Goal: Task Accomplishment & Management: Complete application form

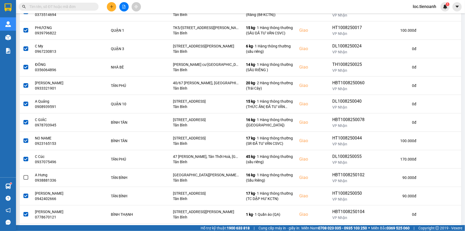
scroll to position [157, 0]
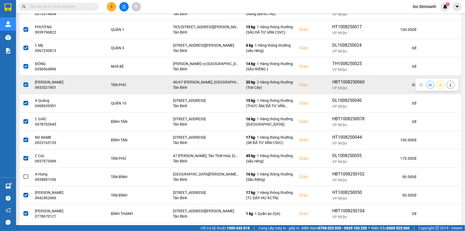
drag, startPoint x: 421, startPoint y: 86, endPoint x: 427, endPoint y: 84, distance: 6.3
click at [423, 85] on div at bounding box center [436, 85] width 43 height 12
click at [447, 83] on button at bounding box center [450, 84] width 7 height 9
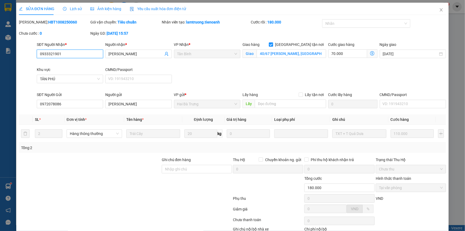
type input "0933321901"
type input "[PERSON_NAME]"
checkbox input "true"
type input "40/67 [PERSON_NAME], [GEOGRAPHIC_DATA], [GEOGRAPHIC_DATA], [GEOGRAPHIC_DATA]"
type input "0972078086"
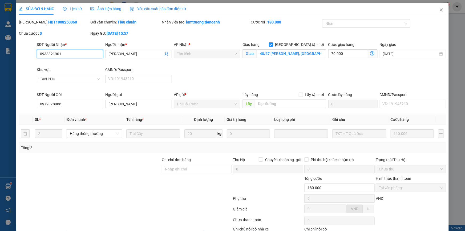
type input "[PERSON_NAME]"
type input "180.000"
click at [439, 9] on icon "close" at bounding box center [440, 9] width 3 height 3
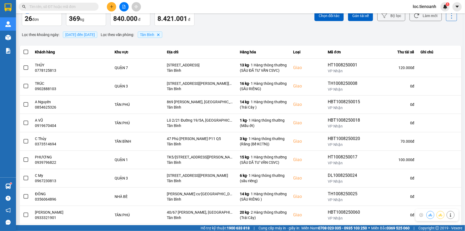
scroll to position [56, 0]
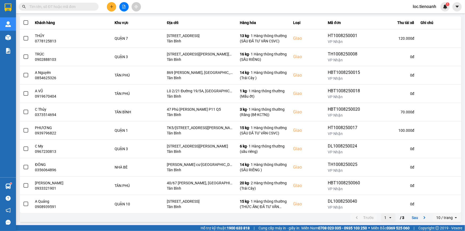
click at [453, 216] on input "Selected 10 / trang." at bounding box center [453, 217] width 1 height 5
click at [448, 205] on div "100 / trang" at bounding box center [443, 205] width 19 height 5
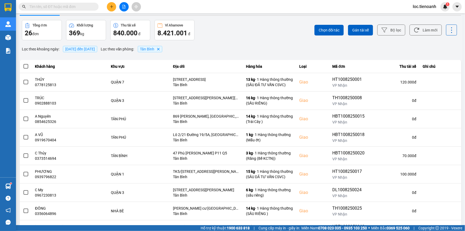
scroll to position [0, 0]
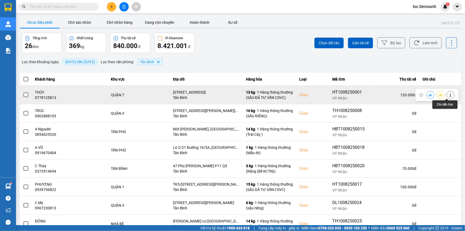
click at [449, 94] on icon at bounding box center [451, 95] width 4 height 4
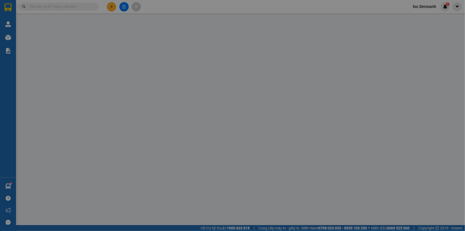
type input "0778125813"
type input "THỦY"
checkbox input "true"
type input "[STREET_ADDRESS]"
type input "0858287277"
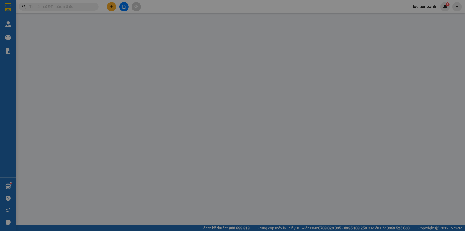
type input "TRÚC"
type input "120.000"
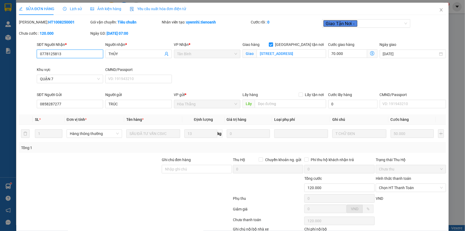
scroll to position [34, 0]
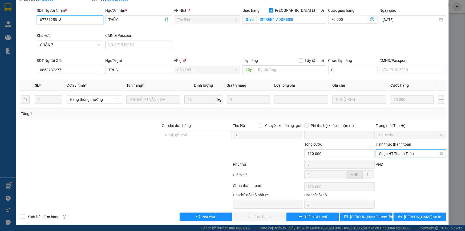
click at [400, 152] on span "Chọn HT Thanh Toán" at bounding box center [411, 153] width 64 height 8
click at [400, 162] on div "Tại văn phòng" at bounding box center [407, 164] width 63 height 6
type input "0"
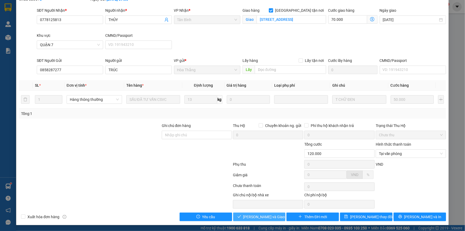
click at [271, 214] on span "[PERSON_NAME] và Giao hàng" at bounding box center [268, 217] width 51 height 6
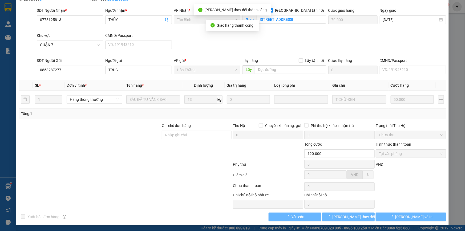
scroll to position [0, 0]
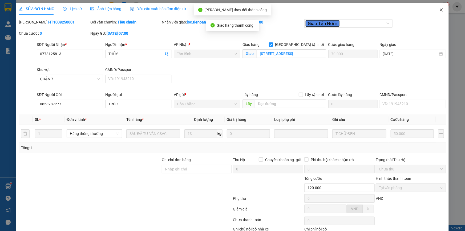
click at [439, 11] on icon "close" at bounding box center [440, 9] width 3 height 3
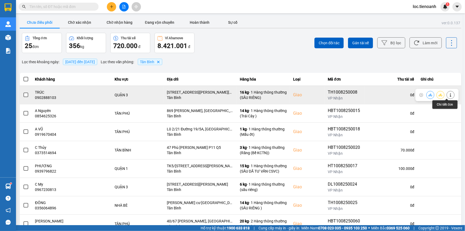
click at [449, 93] on icon at bounding box center [451, 95] width 4 height 4
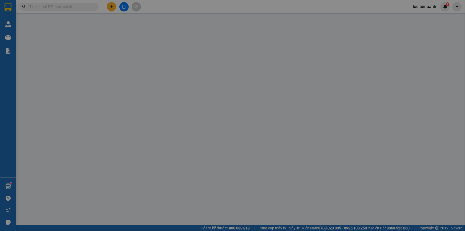
type input "0902888103"
type input "TRÚC"
checkbox input "true"
type input "[STREET_ADDRESS][PERSON_NAME][PERSON_NAME]"
type input "0934755707"
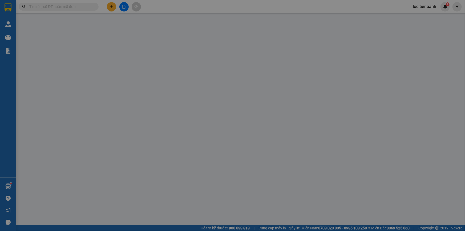
type input "C THUÝ"
type input "120.000"
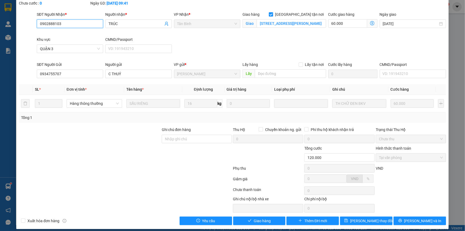
scroll to position [34, 0]
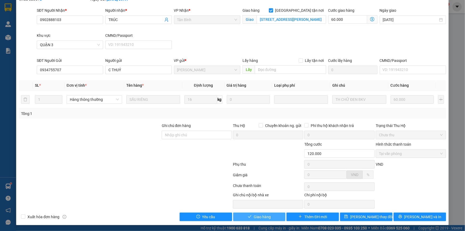
drag, startPoint x: 259, startPoint y: 219, endPoint x: 262, endPoint y: 213, distance: 6.5
click at [259, 218] on button "Giao hàng" at bounding box center [259, 216] width 52 height 9
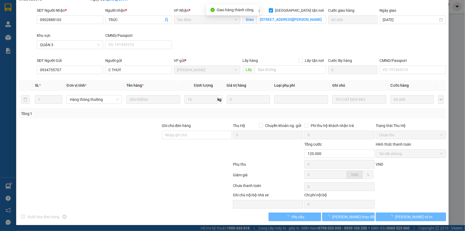
scroll to position [0, 0]
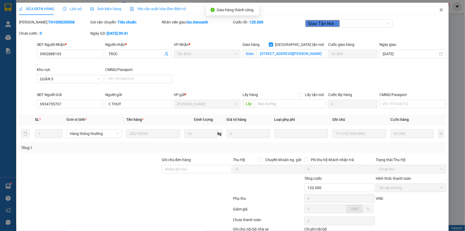
click at [439, 12] on icon "close" at bounding box center [441, 10] width 4 height 4
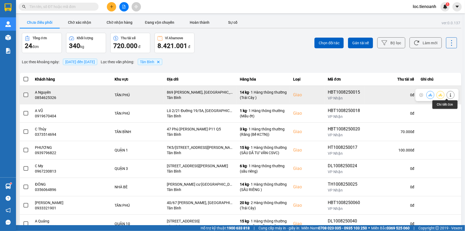
click at [449, 95] on icon at bounding box center [451, 95] width 4 height 4
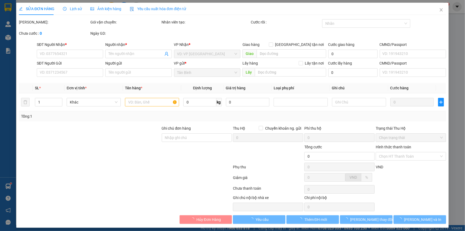
type input "0854625326"
type input "A Nguyên"
checkbox input "true"
type input "869 [PERSON_NAME], [GEOGRAPHIC_DATA], [GEOGRAPHIC_DATA], [GEOGRAPHIC_DATA]"
type input "0914178591"
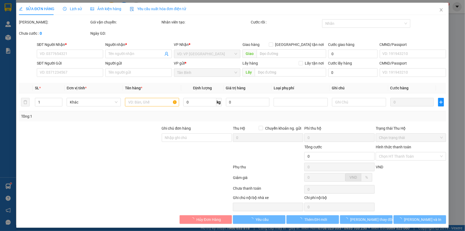
type input "A Sơn"
type input "80.000"
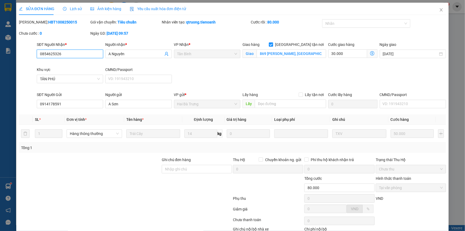
scroll to position [34, 0]
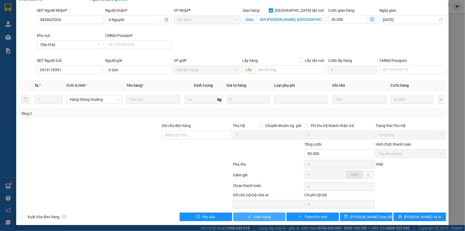
click at [266, 214] on span "Giao hàng" at bounding box center [262, 217] width 17 height 6
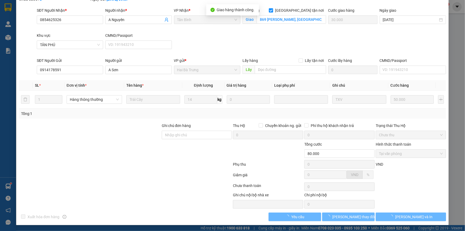
scroll to position [0, 0]
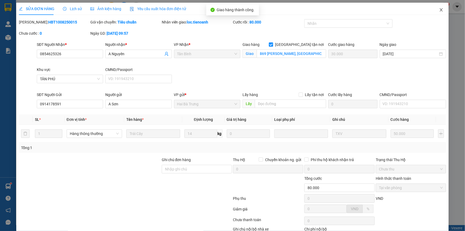
click at [439, 10] on icon "close" at bounding box center [441, 10] width 4 height 4
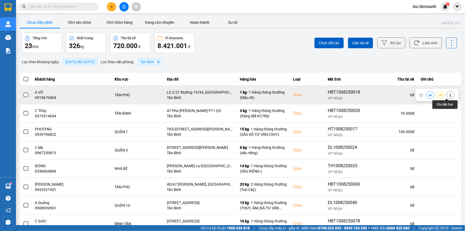
click at [449, 93] on icon at bounding box center [451, 95] width 4 height 4
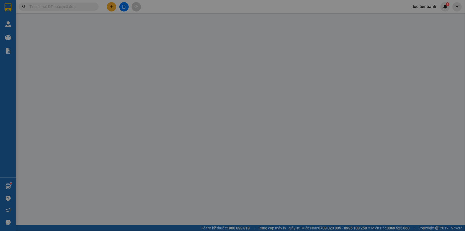
type input "0919670404"
type input "A VŨ"
checkbox input "true"
type input "Lô 2/21 Đường 19/5A, [GEOGRAPHIC_DATA], [GEOGRAPHIC_DATA] , [GEOGRAPHIC_DATA]"
type input "0985064547"
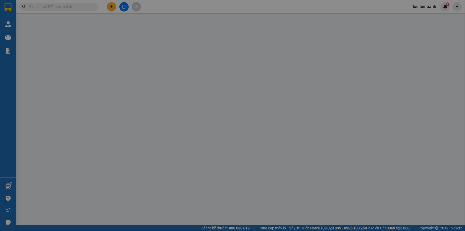
type input "A Thảo"
type input "70.000"
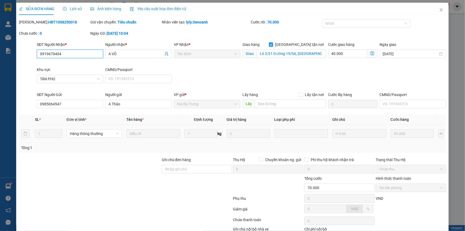
scroll to position [34, 0]
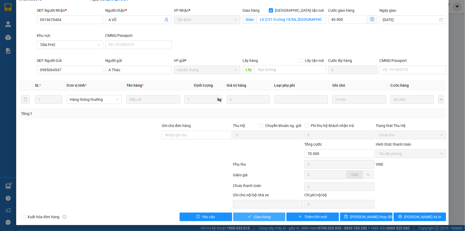
drag, startPoint x: 259, startPoint y: 217, endPoint x: 288, endPoint y: 192, distance: 37.9
click at [261, 217] on span "Giao hàng" at bounding box center [262, 217] width 17 height 6
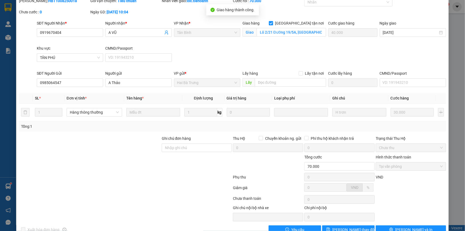
scroll to position [0, 0]
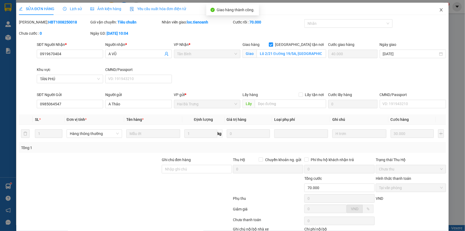
click at [439, 10] on icon "close" at bounding box center [440, 9] width 3 height 3
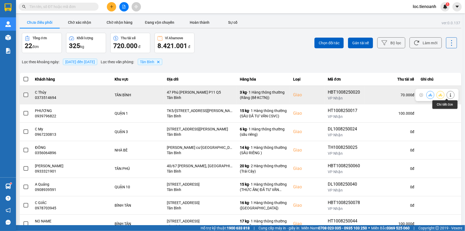
click at [449, 93] on icon at bounding box center [451, 95] width 4 height 4
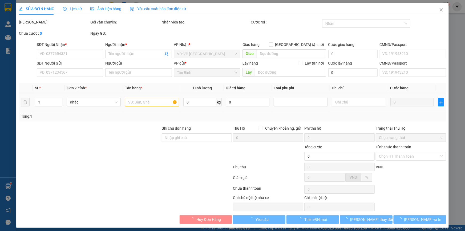
type input "0373514694"
type input "C Thủy"
checkbox input "true"
type input "47 Phù [PERSON_NAME] P11 Q5"
type input "0982420135"
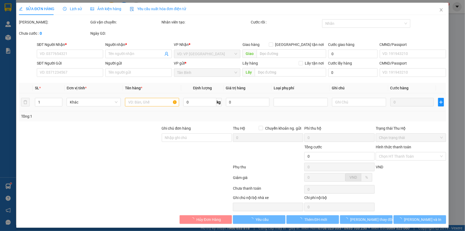
type input "NK THỊNH ( BS THỤ)"
type input "70.000"
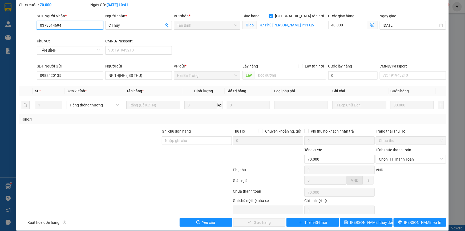
scroll to position [34, 0]
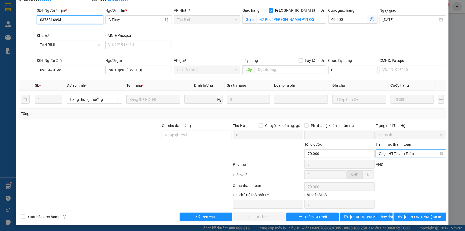
click at [395, 152] on span "Chọn HT Thanh Toán" at bounding box center [411, 153] width 64 height 8
click at [392, 164] on div "Tại văn phòng" at bounding box center [407, 164] width 63 height 6
type input "0"
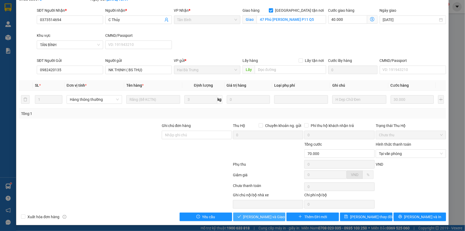
click at [271, 215] on span "[PERSON_NAME] và Giao hàng" at bounding box center [268, 217] width 51 height 6
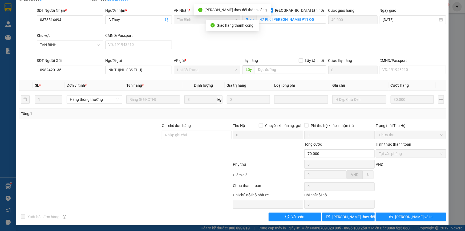
scroll to position [0, 0]
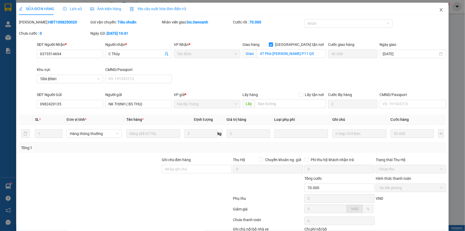
click at [439, 10] on icon "close" at bounding box center [440, 9] width 3 height 3
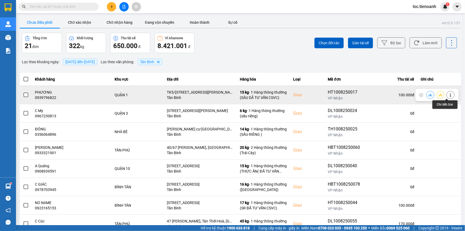
click at [447, 97] on button at bounding box center [450, 94] width 7 height 9
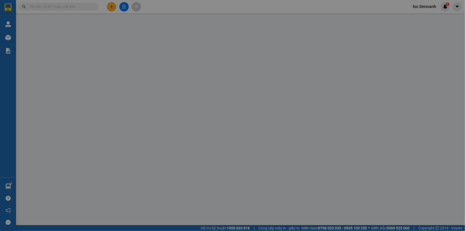
type input "0939796822"
type input "PHƯƠNG"
checkbox input "true"
type input "TK5/[STREET_ADDRESS][PERSON_NAME][PERSON_NAME]"
type input "0937913631"
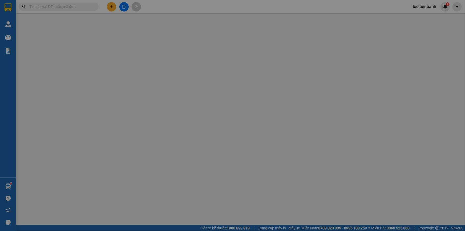
type input "CÔ HIẾU"
type input "100.000"
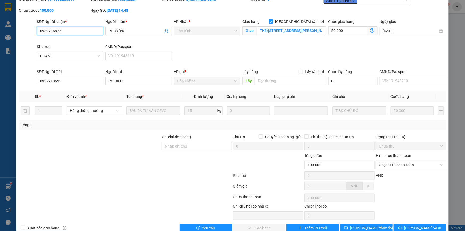
scroll to position [34, 0]
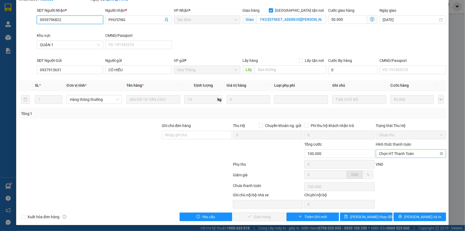
click at [389, 154] on span "Chọn HT Thanh Toán" at bounding box center [411, 153] width 64 height 8
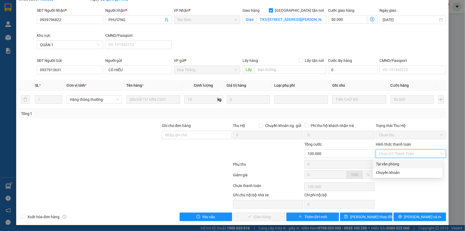
click at [393, 162] on div "Tại văn phòng" at bounding box center [407, 164] width 63 height 6
type input "0"
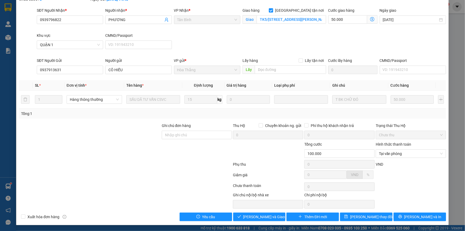
click at [261, 210] on div "Total Paid Fee 0 Total UnPaid Fee 100.000 Cash Collection Total Fee Mã ĐH: HT10…" at bounding box center [232, 103] width 427 height 236
click at [263, 216] on span "[PERSON_NAME] và Giao hàng" at bounding box center [268, 217] width 51 height 6
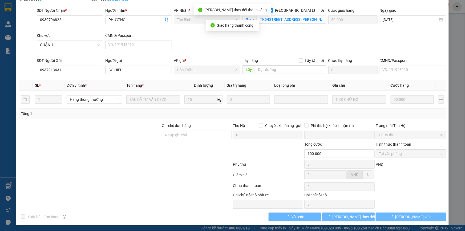
scroll to position [0, 0]
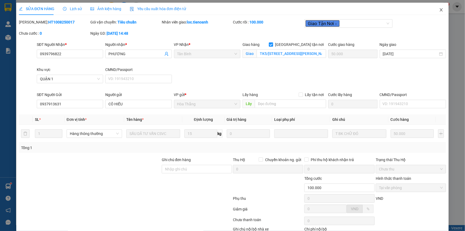
click at [439, 10] on icon "close" at bounding box center [440, 9] width 3 height 3
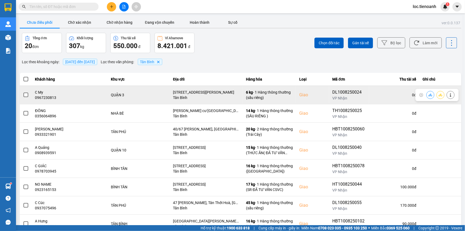
click at [450, 93] on button at bounding box center [450, 94] width 7 height 9
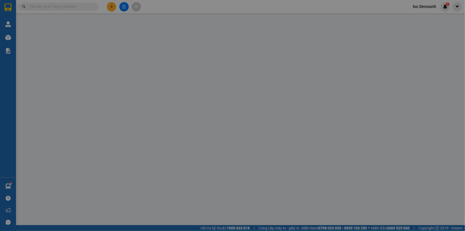
type input "0967230813"
type input "C My"
checkbox input "true"
type input "[STREET_ADDRESS][PERSON_NAME]"
type input "0935353582"
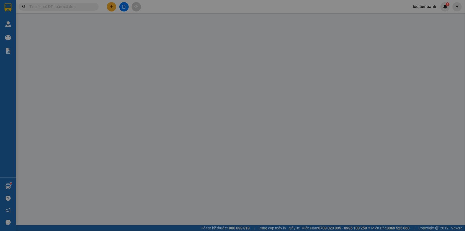
type input "A Bảo"
type input "90.000"
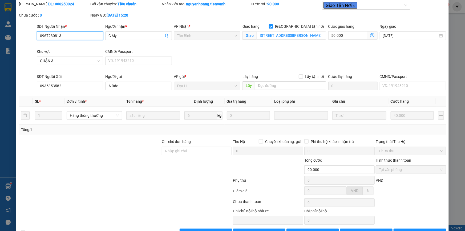
scroll to position [34, 0]
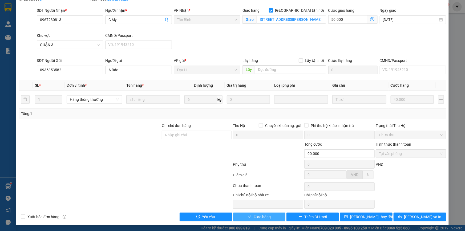
drag, startPoint x: 265, startPoint y: 217, endPoint x: 266, endPoint y: 213, distance: 3.8
click at [265, 217] on span "Giao hàng" at bounding box center [262, 217] width 17 height 6
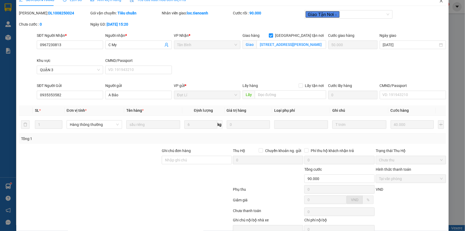
scroll to position [0, 0]
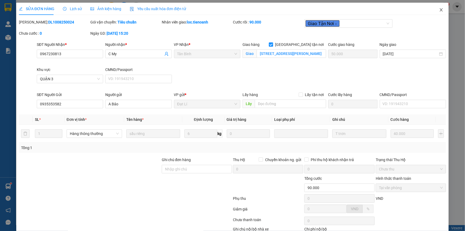
click at [439, 9] on icon "close" at bounding box center [441, 10] width 4 height 4
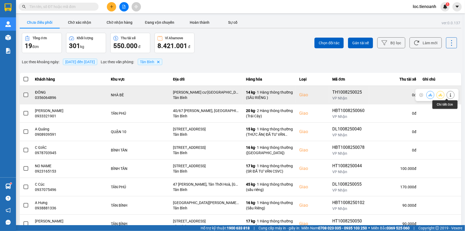
click at [450, 96] on icon at bounding box center [450, 95] width 1 height 4
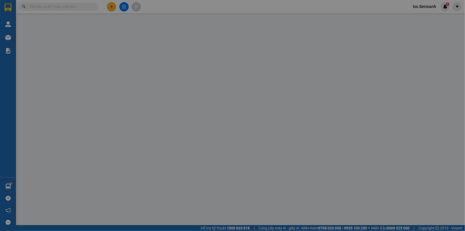
type input "0356064896"
type input "ĐÔNG"
checkbox input "true"
type input "[PERSON_NAME] cư [GEOGRAPHIC_DATA], [GEOGRAPHIC_DATA], [GEOGRAPHIC_DATA], [GEOG…"
type input "0347987447"
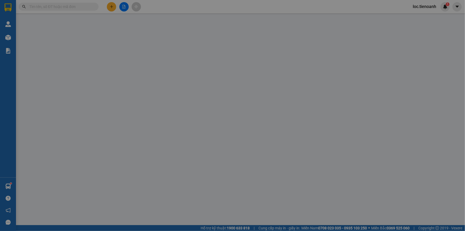
type input "150.000"
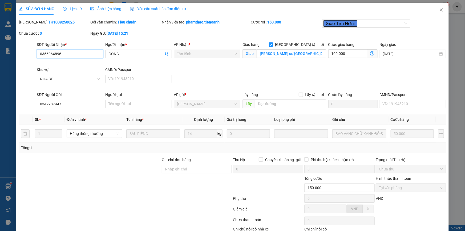
scroll to position [34, 0]
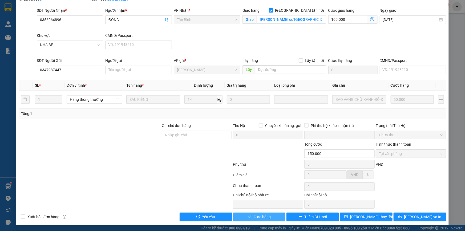
click at [255, 217] on span "Giao hàng" at bounding box center [262, 217] width 17 height 6
click at [269, 213] on button "Giao hàng" at bounding box center [259, 216] width 52 height 9
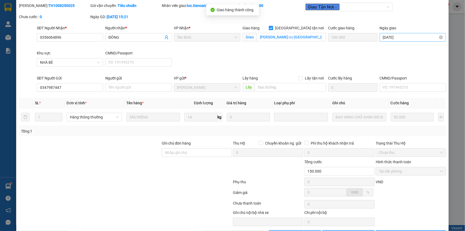
scroll to position [0, 0]
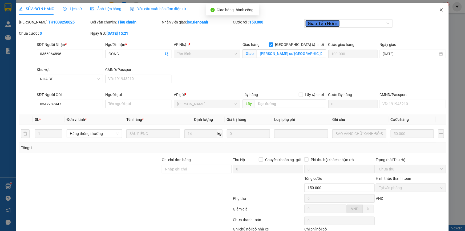
click at [439, 12] on icon "close" at bounding box center [441, 10] width 4 height 4
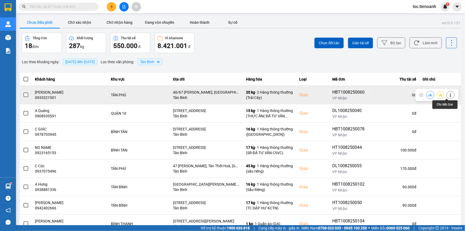
click at [450, 96] on icon at bounding box center [450, 95] width 1 height 4
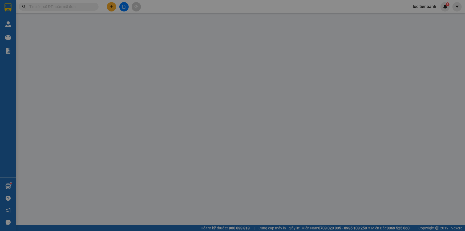
type input "0933321901"
type input "[PERSON_NAME]"
checkbox input "true"
type input "40/67 [PERSON_NAME], [GEOGRAPHIC_DATA], [GEOGRAPHIC_DATA], [GEOGRAPHIC_DATA]"
type input "0972078086"
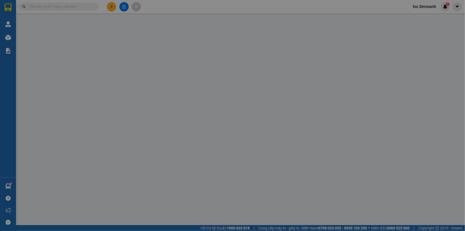
type input "[PERSON_NAME]"
type input "180.000"
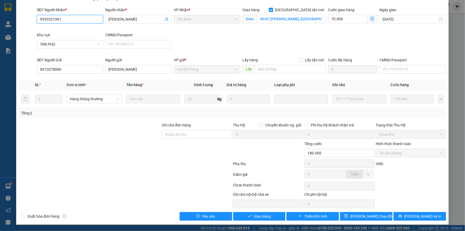
scroll to position [34, 0]
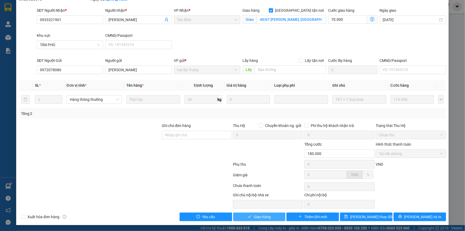
drag, startPoint x: 269, startPoint y: 216, endPoint x: 303, endPoint y: 191, distance: 41.7
click at [271, 215] on button "Giao hàng" at bounding box center [259, 216] width 52 height 9
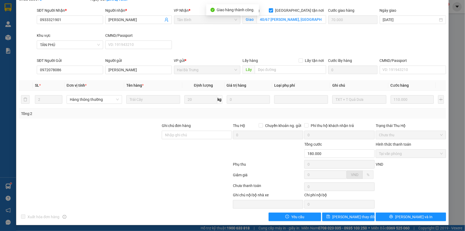
scroll to position [0, 0]
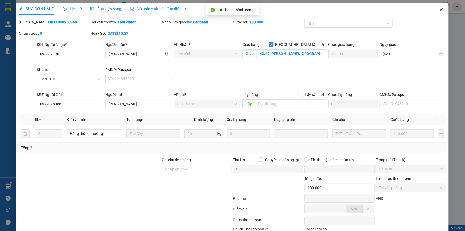
click at [439, 10] on icon "close" at bounding box center [441, 10] width 4 height 4
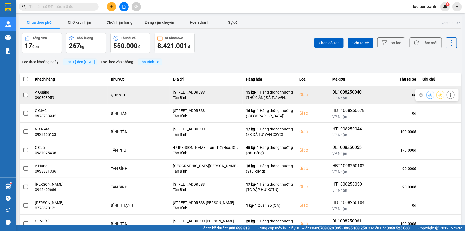
click at [449, 95] on button at bounding box center [450, 94] width 7 height 9
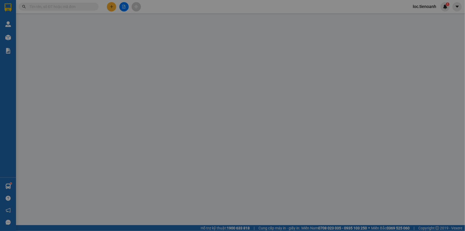
type input "0908939591"
type input "A Quảng"
checkbox input "true"
type input "[STREET_ADDRESS]"
type input "0963231250"
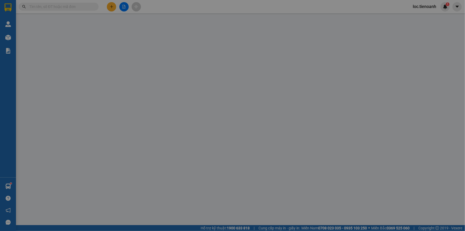
type input "CHÚ KHOA"
type input "90.000"
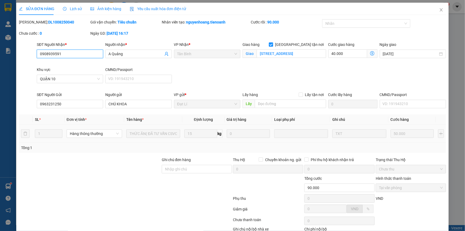
scroll to position [34, 0]
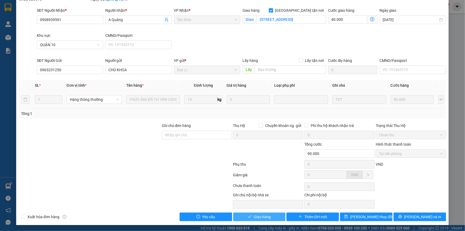
click at [273, 214] on button "Giao hàng" at bounding box center [259, 216] width 52 height 9
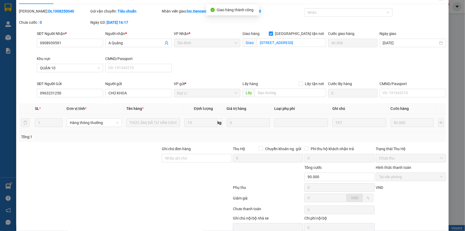
scroll to position [0, 0]
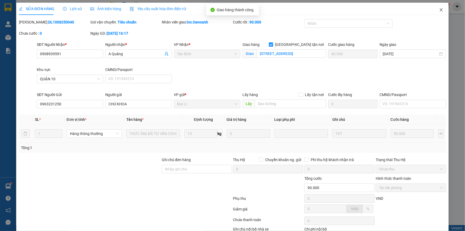
click at [439, 10] on icon "close" at bounding box center [440, 9] width 3 height 3
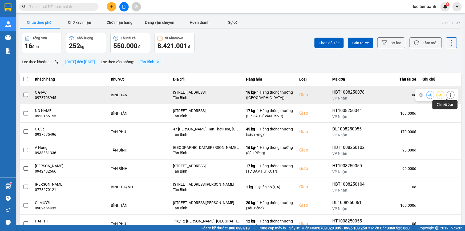
click at [449, 96] on icon at bounding box center [451, 95] width 4 height 4
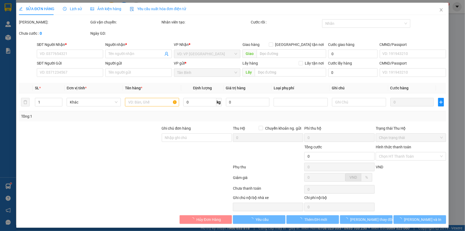
type input "0978703945"
type input "C GIÁC"
checkbox input "true"
type input "[STREET_ADDRESS]"
type input "0354643562"
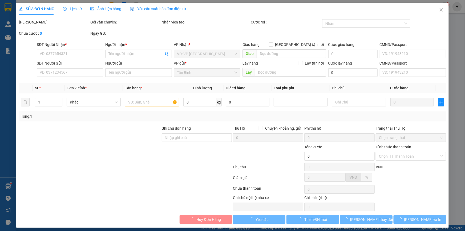
type input "CÔ CÚC"
type input "110.000"
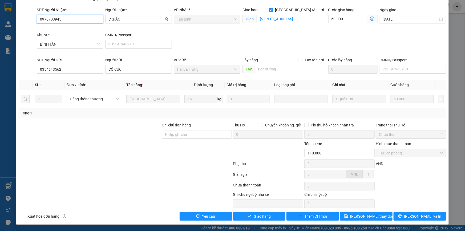
scroll to position [34, 0]
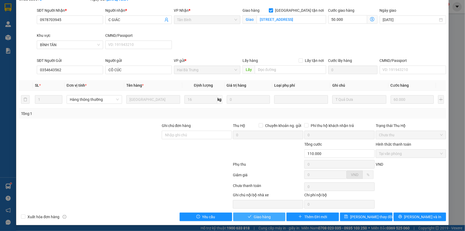
drag, startPoint x: 272, startPoint y: 217, endPoint x: 300, endPoint y: 203, distance: 30.6
click at [273, 217] on button "Giao hàng" at bounding box center [259, 216] width 52 height 9
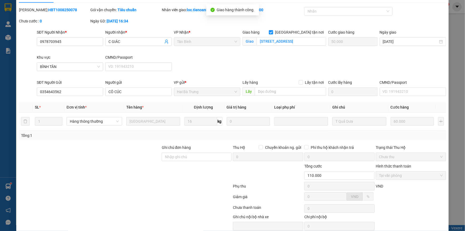
scroll to position [0, 0]
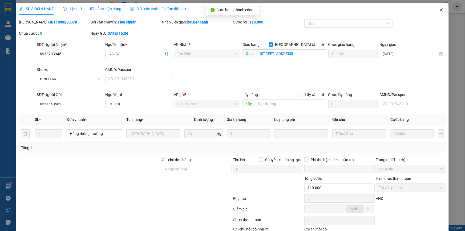
click at [439, 9] on icon "close" at bounding box center [440, 9] width 3 height 3
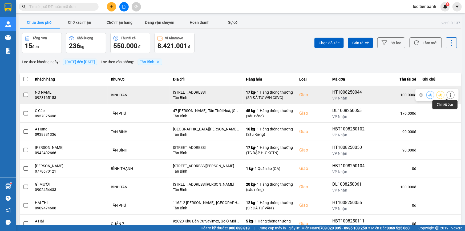
click at [449, 94] on icon at bounding box center [451, 95] width 4 height 4
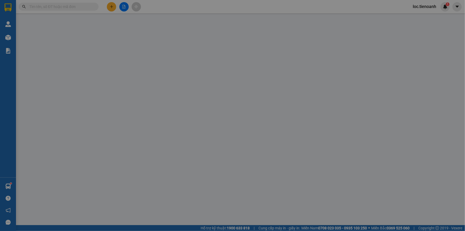
type input "0923165153"
type input "NO NAME"
checkbox input "true"
type input "[STREET_ADDRESS]"
type input "0352544602"
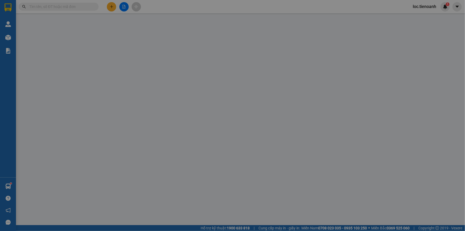
type input "H Hiêm"
type input "100.000"
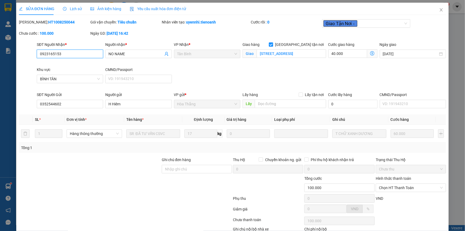
scroll to position [34, 0]
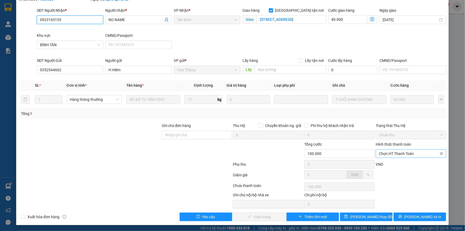
click at [397, 154] on span "Chọn HT Thanh Toán" at bounding box center [411, 153] width 64 height 8
click at [397, 162] on div "Tại văn phòng" at bounding box center [407, 164] width 63 height 6
type input "0"
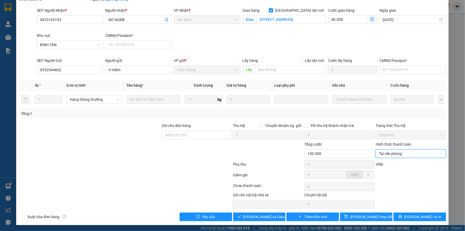
click at [260, 211] on div "Total Paid Fee 0 Total UnPaid Fee 100.000 Cash Collection Total Fee Mã ĐH: HT10…" at bounding box center [232, 103] width 427 height 236
click at [261, 216] on span "[PERSON_NAME] và Giao hàng" at bounding box center [268, 217] width 51 height 6
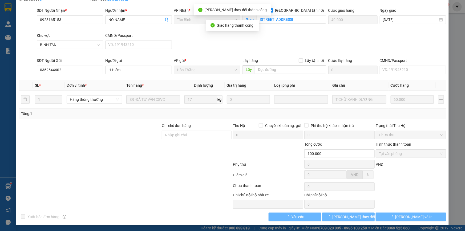
scroll to position [0, 0]
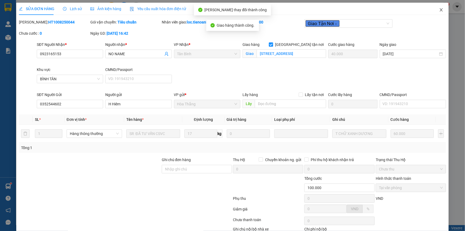
click at [439, 11] on icon "close" at bounding box center [441, 10] width 4 height 4
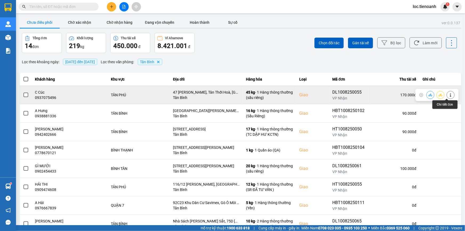
click at [447, 92] on button at bounding box center [450, 94] width 7 height 9
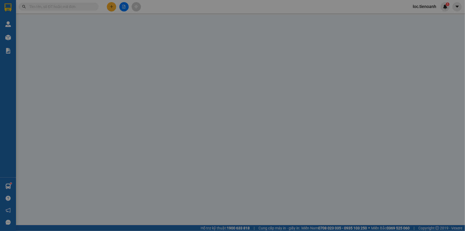
type input "0937075496"
type input "C Cúc"
checkbox input "true"
type input "47 [PERSON_NAME], Tân Thới Hoà, [GEOGRAPHIC_DATA], [GEOGRAPHIC_DATA]"
type input "0938294202"
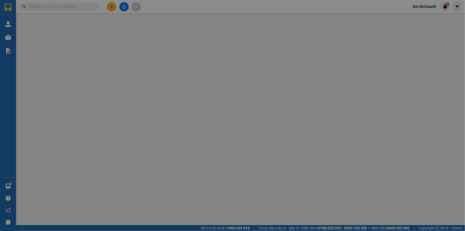
type input "A Thịnh"
type input "170.000"
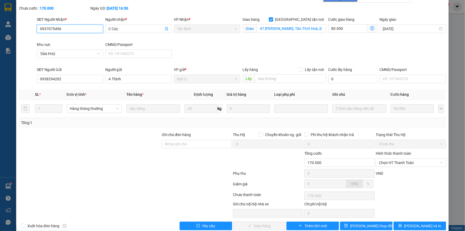
scroll to position [34, 0]
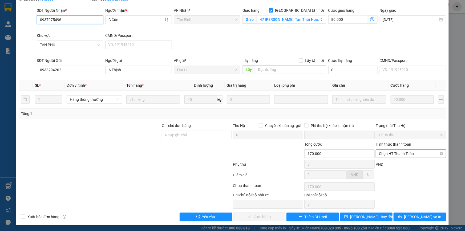
click at [390, 151] on span "Chọn HT Thanh Toán" at bounding box center [411, 153] width 64 height 8
click at [408, 165] on div "Tại văn phòng" at bounding box center [407, 164] width 63 height 6
type input "0"
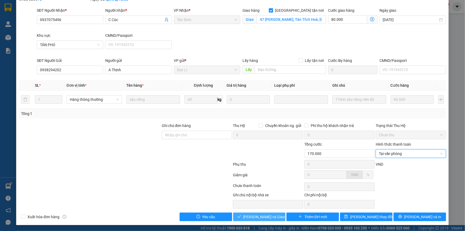
click at [256, 214] on span "[PERSON_NAME] và Giao hàng" at bounding box center [268, 217] width 51 height 6
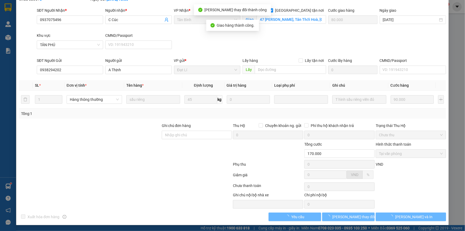
scroll to position [0, 0]
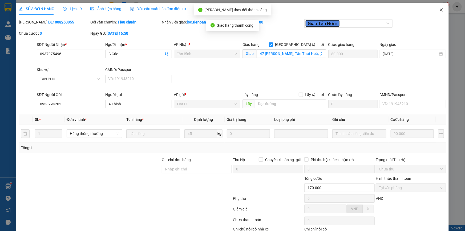
click at [438, 8] on span "Close" at bounding box center [441, 10] width 15 height 15
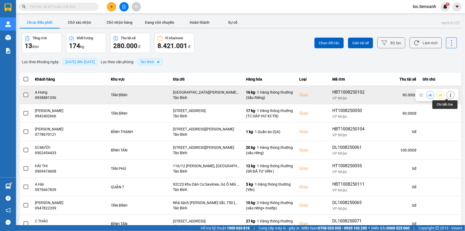
click at [449, 94] on icon at bounding box center [451, 95] width 4 height 4
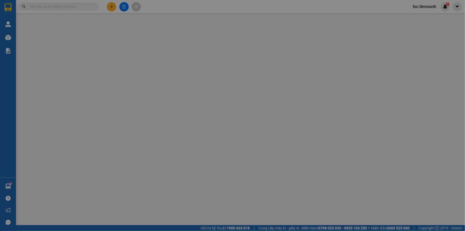
type input "0938881336"
type input "A Hưng"
checkbox input "true"
type input "[GEOGRAPHIC_DATA][PERSON_NAME], [GEOGRAPHIC_DATA], [GEOGRAPHIC_DATA], [GEOGRAPH…"
type input "0948247577"
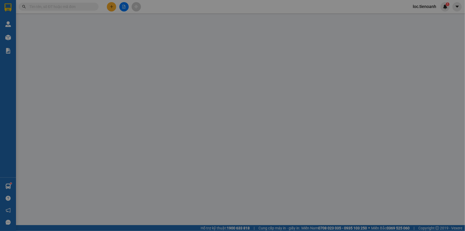
type input "A Quốc"
type input "90.000"
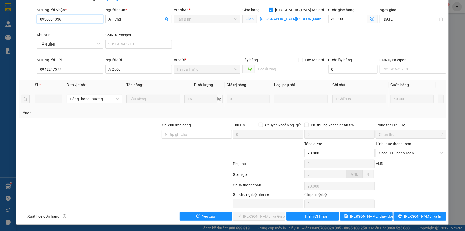
scroll to position [34, 0]
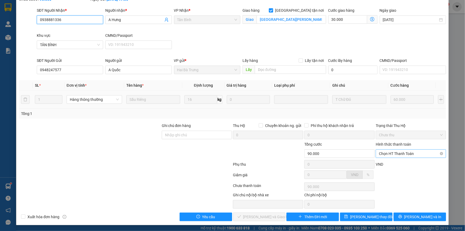
click at [392, 152] on span "Chọn HT Thanh Toán" at bounding box center [411, 153] width 64 height 8
click at [395, 166] on div "Tại văn phòng" at bounding box center [407, 164] width 63 height 6
type input "0"
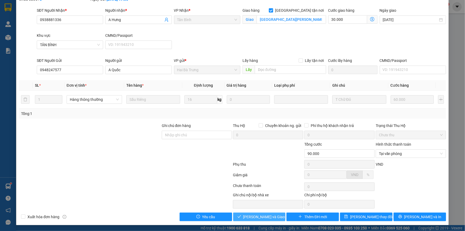
click at [269, 216] on span "[PERSON_NAME] và Giao hàng" at bounding box center [268, 217] width 51 height 6
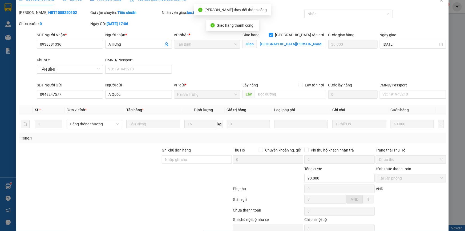
scroll to position [0, 0]
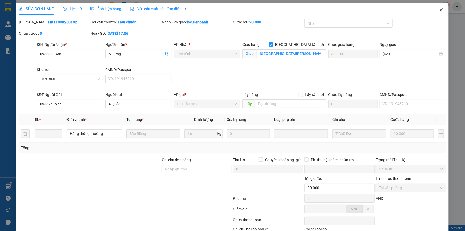
click at [439, 11] on icon "close" at bounding box center [440, 9] width 3 height 3
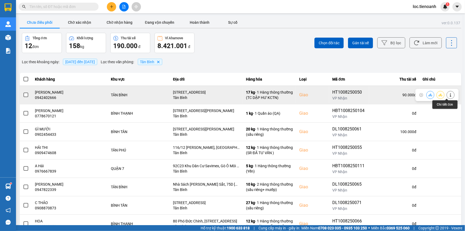
click at [449, 95] on icon at bounding box center [451, 95] width 4 height 4
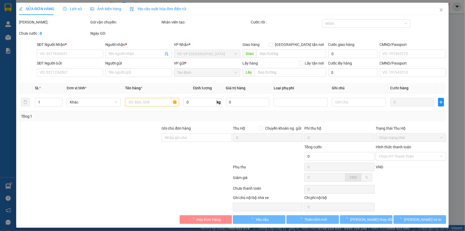
type input "0942402666"
type input "[PERSON_NAME]"
checkbox input "true"
type input "[STREET_ADDRESS]"
type input "0364193059"
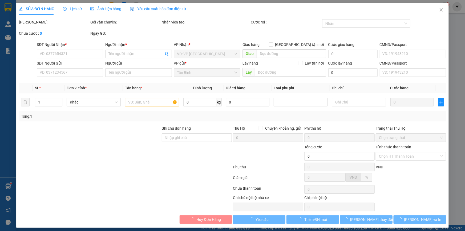
type input "NGA"
type input "90.000"
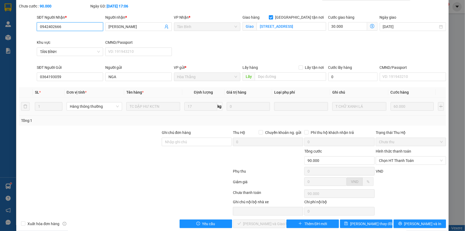
scroll to position [34, 0]
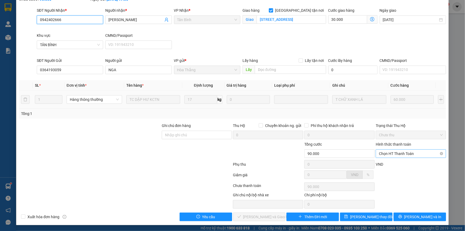
click at [399, 154] on span "Chọn HT Thanh Toán" at bounding box center [411, 153] width 64 height 8
click at [394, 163] on div "Tại văn phòng" at bounding box center [407, 164] width 63 height 6
type input "0"
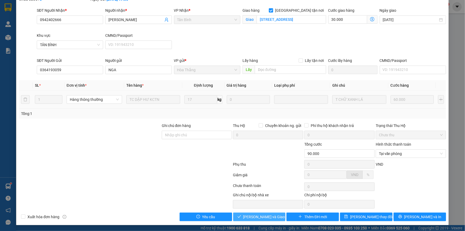
click at [271, 215] on span "[PERSON_NAME] và Giao hàng" at bounding box center [268, 217] width 51 height 6
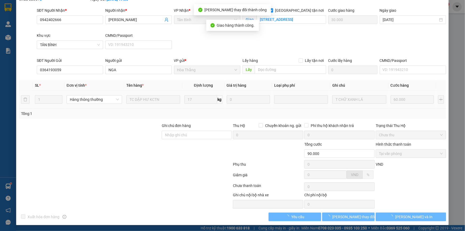
scroll to position [0, 0]
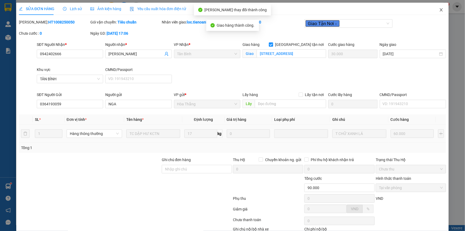
click at [439, 9] on icon "close" at bounding box center [441, 10] width 4 height 4
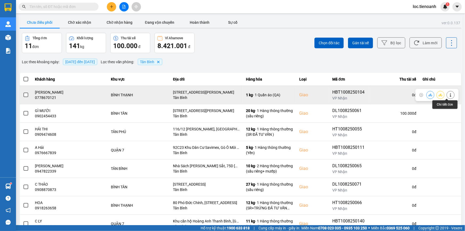
click at [450, 95] on button at bounding box center [450, 94] width 7 height 9
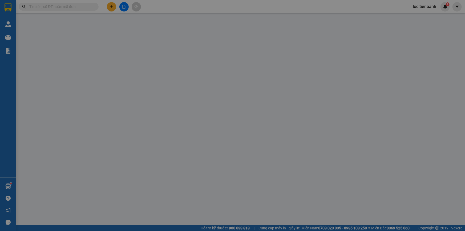
type input "0778670121"
type input "[PERSON_NAME]"
checkbox input "true"
type input "[STREET_ADDRESS][PERSON_NAME]"
type input "0913991071"
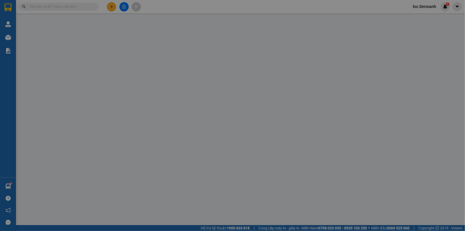
type input "C My"
type input "90.000"
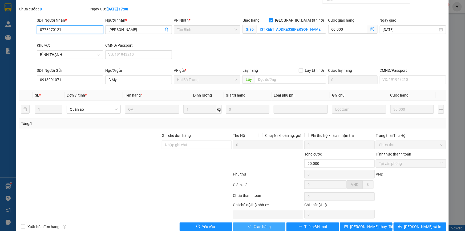
scroll to position [34, 0]
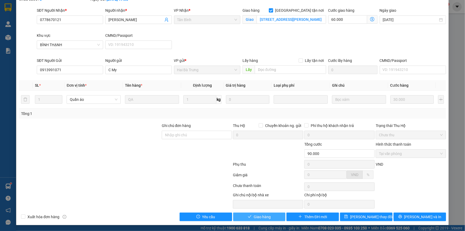
click at [273, 214] on button "Giao hàng" at bounding box center [259, 216] width 52 height 9
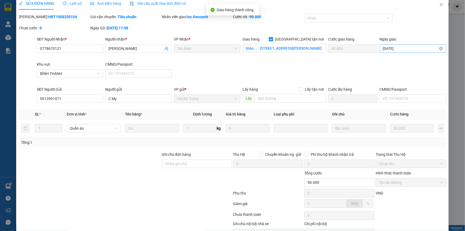
scroll to position [0, 0]
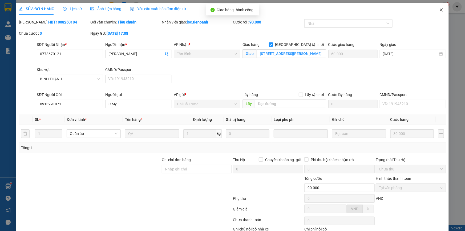
click at [439, 11] on icon "close" at bounding box center [441, 10] width 4 height 4
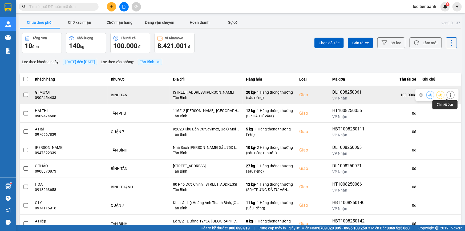
click at [449, 95] on icon at bounding box center [451, 95] width 4 height 4
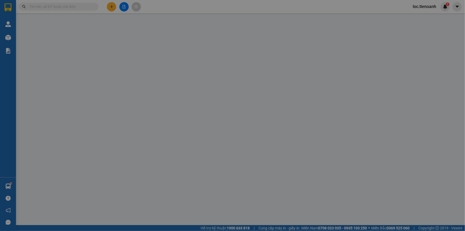
type input "0902454433"
type input "GÌ MƯỜI"
checkbox input "true"
type input "[STREET_ADDRESS][PERSON_NAME]"
type input "0963769721"
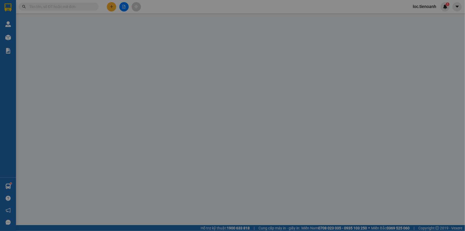
type input "C Phượng"
type input "100.000"
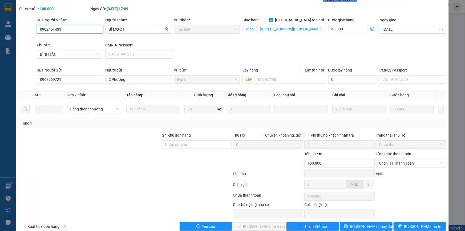
scroll to position [34, 0]
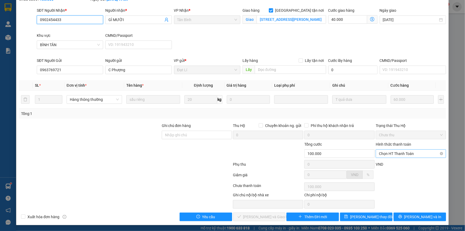
click at [391, 155] on span "Chọn HT Thanh Toán" at bounding box center [411, 153] width 64 height 8
click at [394, 164] on div "Tại văn phòng" at bounding box center [407, 164] width 63 height 6
type input "0"
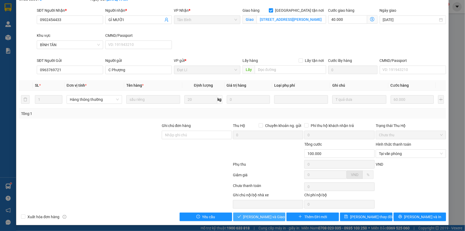
click at [266, 215] on span "[PERSON_NAME] và Giao hàng" at bounding box center [268, 217] width 51 height 6
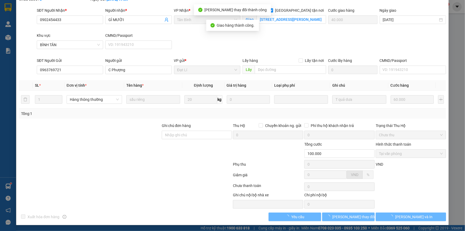
scroll to position [0, 0]
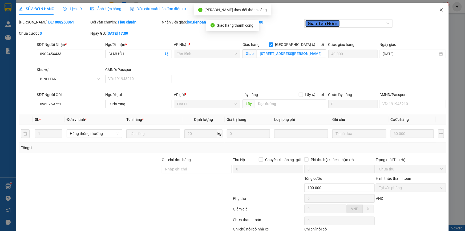
click at [439, 10] on icon "close" at bounding box center [441, 10] width 4 height 4
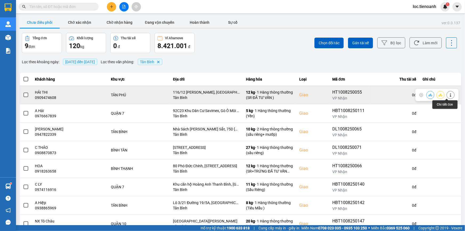
click at [449, 94] on icon at bounding box center [451, 95] width 4 height 4
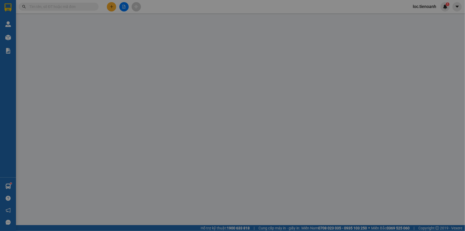
type input "0909474608"
type input "HẢI THI"
checkbox input "true"
type input "116/12 [PERSON_NAME], [GEOGRAPHIC_DATA], [GEOGRAPHIC_DATA], [GEOGRAPHIC_DATA]"
type input "0794594040"
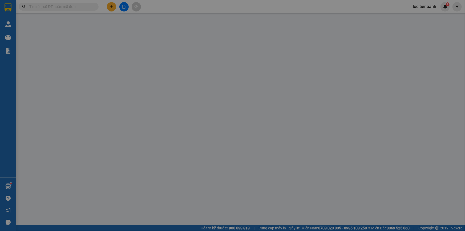
type input "CÔ VÂN"
type input "048160002314"
type input "90.000"
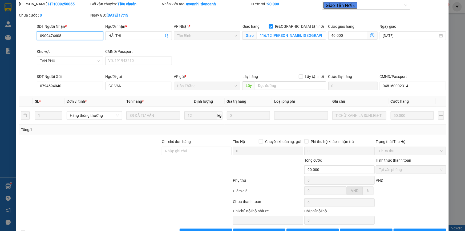
scroll to position [34, 0]
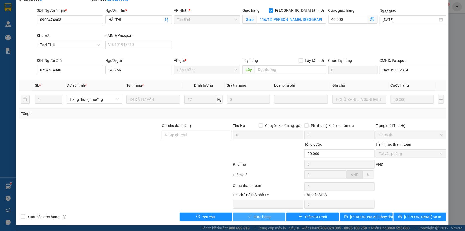
click at [274, 220] on button "Giao hàng" at bounding box center [259, 216] width 52 height 9
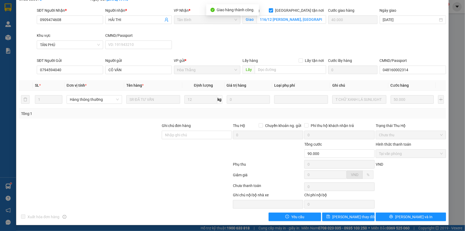
scroll to position [0, 0]
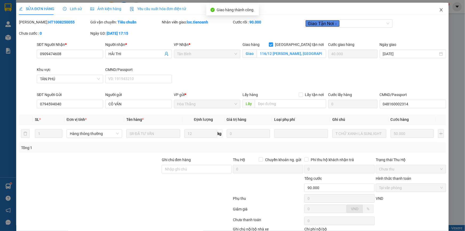
click at [439, 9] on icon "close" at bounding box center [441, 10] width 4 height 4
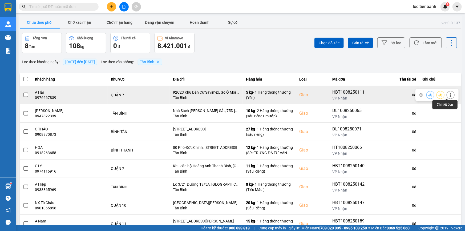
click at [449, 93] on icon at bounding box center [451, 95] width 4 height 4
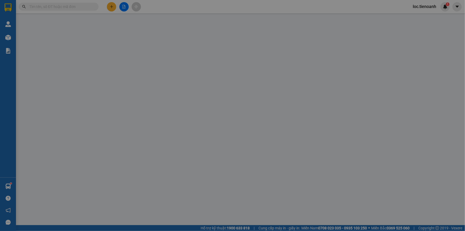
type input "0976667839"
type input "A Hải"
checkbox input "true"
type input "92C23 Khu Dân Cư Savimex, Gò Ô Môi Chợ [GEOGRAPHIC_DATA] [GEOGRAPHIC_DATA] 7"
type input "0914029007"
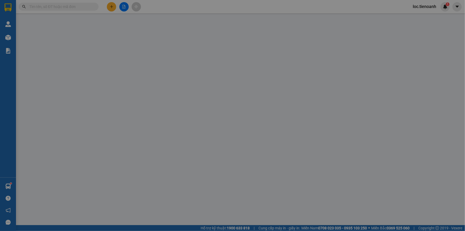
type input "C Vy"
type input "120.000"
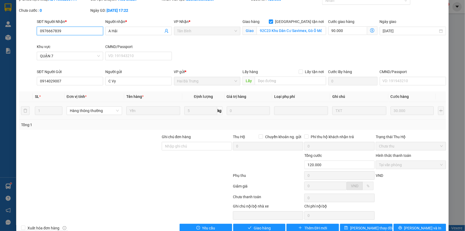
scroll to position [34, 0]
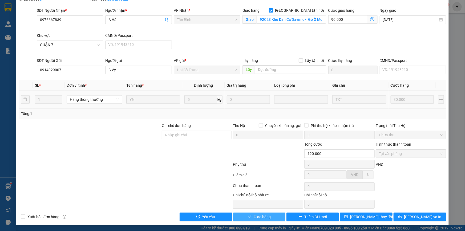
click at [264, 216] on span "Giao hàng" at bounding box center [262, 217] width 17 height 6
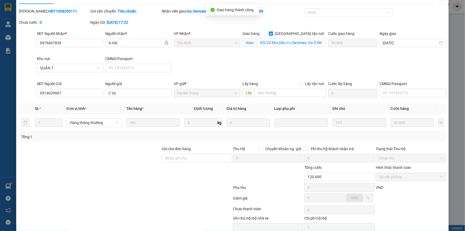
scroll to position [0, 0]
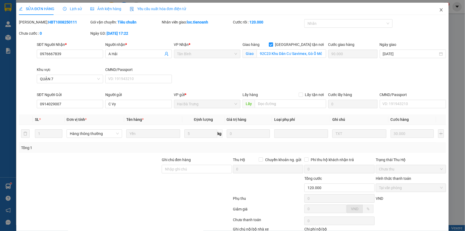
click at [439, 12] on icon "close" at bounding box center [441, 10] width 4 height 4
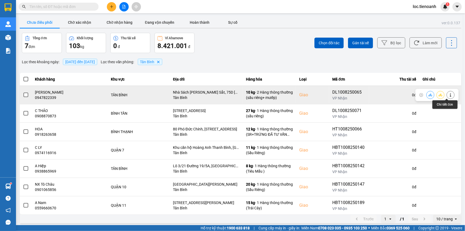
click at [447, 92] on button at bounding box center [450, 94] width 7 height 9
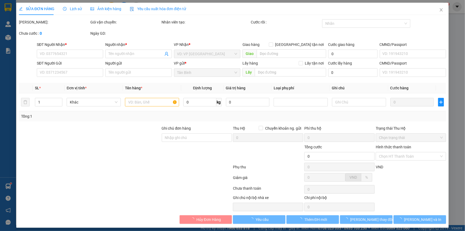
type input "0947822339"
type input "[PERSON_NAME]"
checkbox input "true"
type input "Nhà Sách [PERSON_NAME] Sắt, 75D [PERSON_NAME] Sắt, [GEOGRAPHIC_DATA], [GEOGRAPH…"
type input "0987698956"
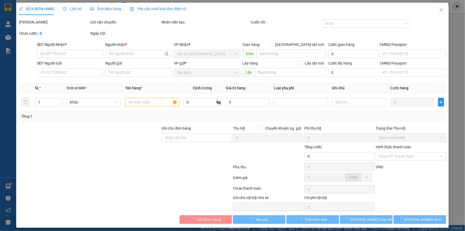
type input "[PERSON_NAME]"
type input "120.000"
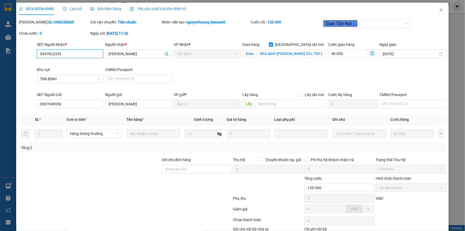
scroll to position [34, 0]
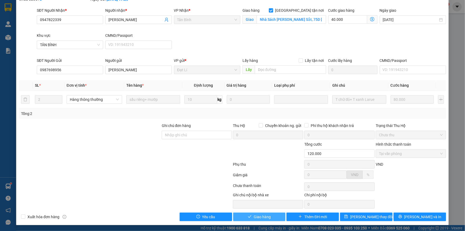
click at [270, 214] on button "Giao hàng" at bounding box center [259, 216] width 52 height 9
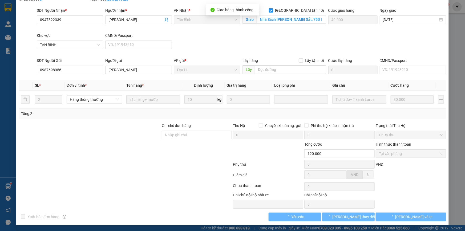
scroll to position [0, 0]
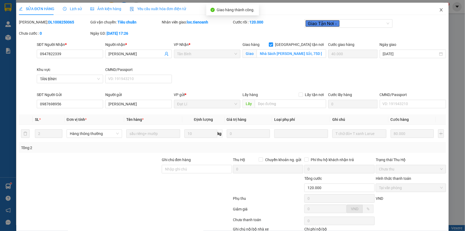
click at [439, 9] on icon "close" at bounding box center [440, 9] width 3 height 3
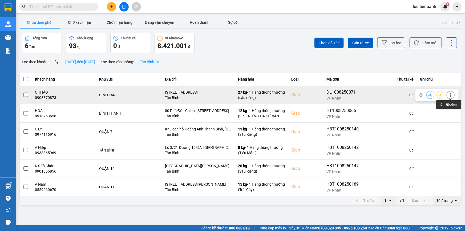
click at [452, 94] on icon at bounding box center [451, 95] width 4 height 4
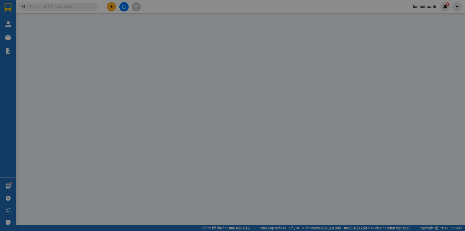
type input "0908870873"
type input "C THẢO"
checkbox input "true"
type input "[STREET_ADDRESS]"
type input "0352092577"
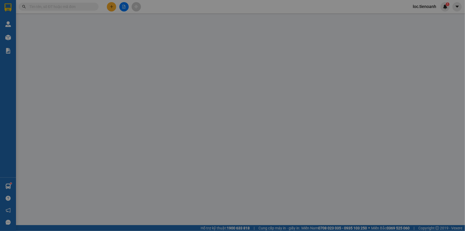
type input "C TÂM"
type input "150.000"
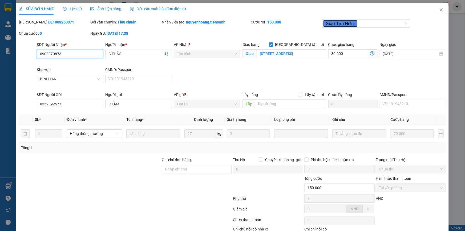
scroll to position [34, 0]
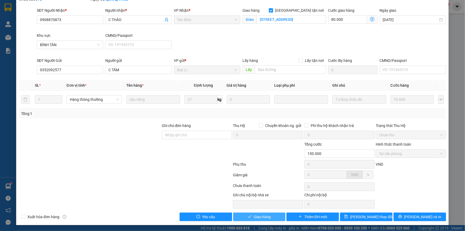
drag, startPoint x: 259, startPoint y: 217, endPoint x: 283, endPoint y: 205, distance: 27.4
click at [259, 217] on span "Giao hàng" at bounding box center [262, 217] width 17 height 6
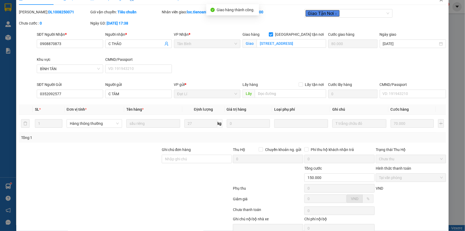
scroll to position [0, 0]
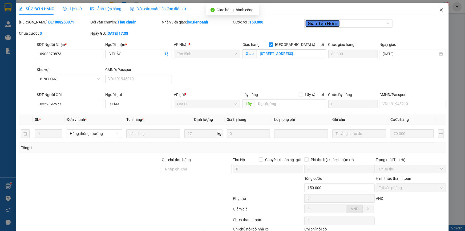
click at [439, 11] on icon "close" at bounding box center [441, 10] width 4 height 4
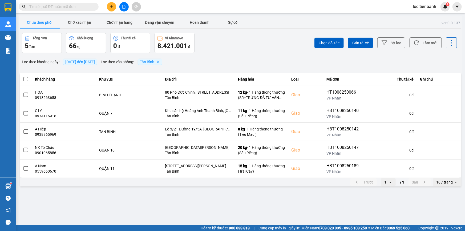
click at [448, 181] on div "10 / trang" at bounding box center [444, 181] width 17 height 5
click at [448, 170] on div "100 / trang" at bounding box center [446, 170] width 19 height 5
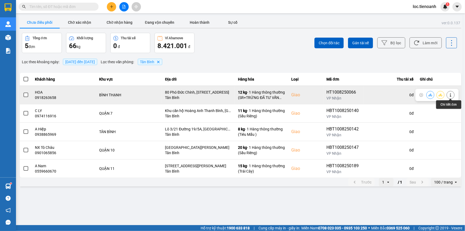
click at [454, 93] on button at bounding box center [450, 94] width 7 height 9
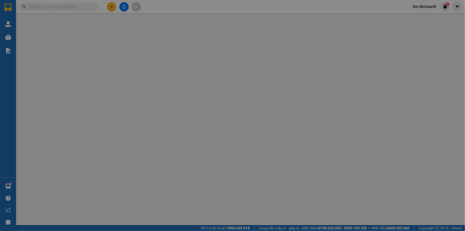
type input "0918263658"
type input "HOA"
checkbox input "true"
type input "80 Phó Đức Chính, [STREET_ADDRESS]"
type input "0973479899"
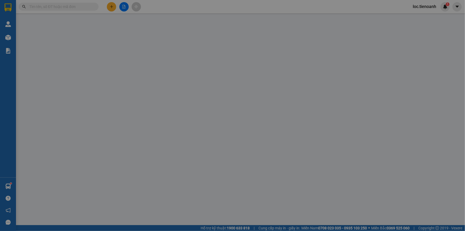
type input "XUÂN"
type input "100.000"
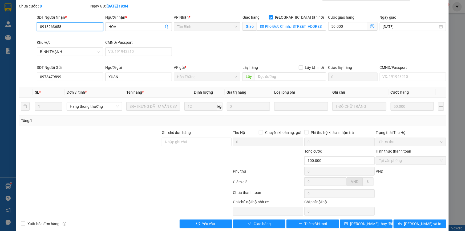
scroll to position [34, 0]
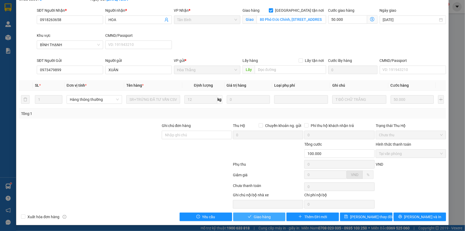
click at [267, 213] on button "Giao hàng" at bounding box center [259, 216] width 52 height 9
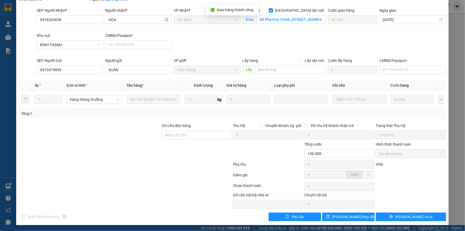
scroll to position [0, 0]
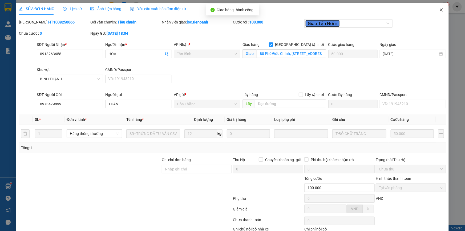
click at [439, 10] on icon "close" at bounding box center [440, 9] width 3 height 3
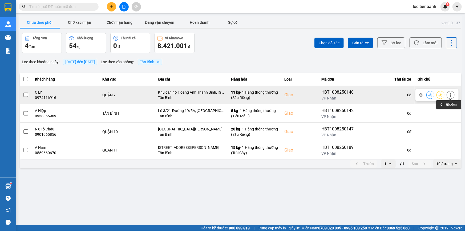
click at [449, 93] on icon at bounding box center [451, 95] width 4 height 4
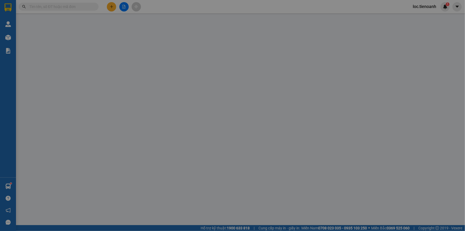
type input "0974116916"
type input "C LY"
checkbox input "true"
type input "Khu căn hộ Hoàng Anh Thanh Bình, [GEOGRAPHIC_DATA], [GEOGRAPHIC_DATA], [GEOGRAP…"
type input "0372334345"
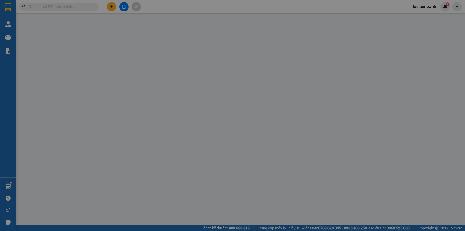
type input "A Hữu"
type input "120.000"
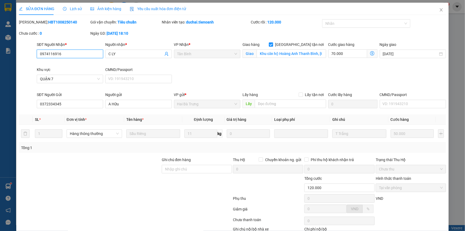
scroll to position [34, 0]
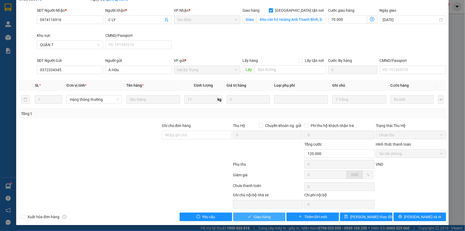
click at [260, 215] on span "Giao hàng" at bounding box center [262, 217] width 17 height 6
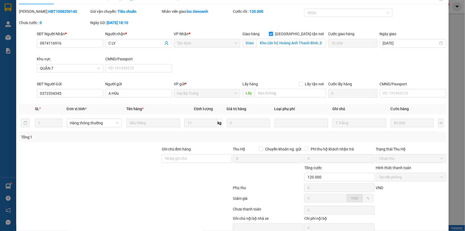
scroll to position [0, 0]
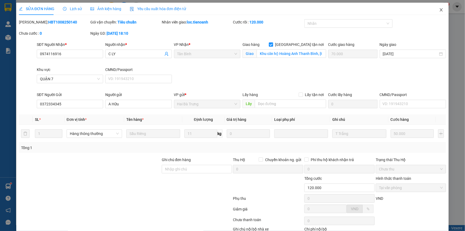
click at [439, 10] on icon "close" at bounding box center [440, 9] width 3 height 3
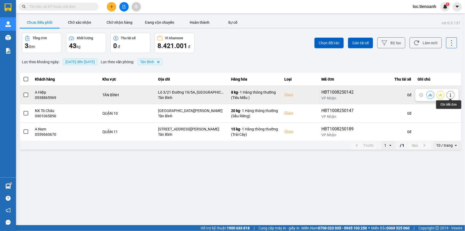
click at [448, 95] on button at bounding box center [450, 94] width 7 height 9
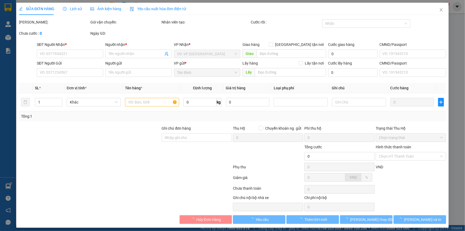
type input "0938865969"
type input "A Hiệp"
checkbox input "true"
type input "Lô 3/21 Đường 19/5A, [GEOGRAPHIC_DATA], P, [GEOGRAPHIC_DATA], [GEOGRAPHIC_DATA]…"
type input "250605504"
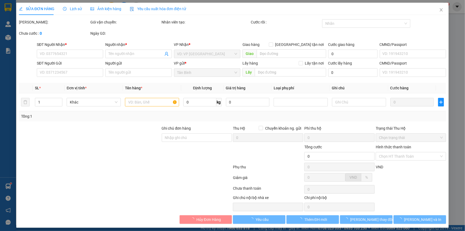
type input "0914440606"
type input "A NGÂN"
type input "90.000"
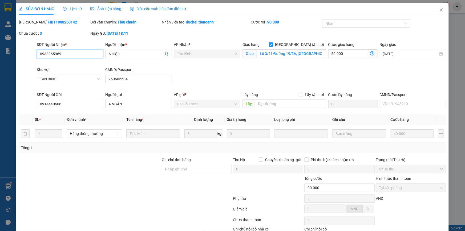
scroll to position [34, 0]
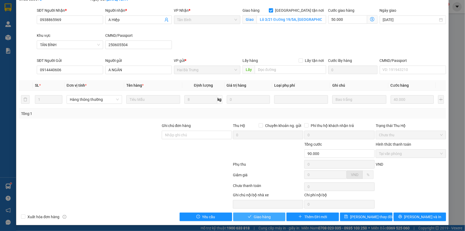
drag, startPoint x: 263, startPoint y: 218, endPoint x: 298, endPoint y: 194, distance: 43.1
click at [263, 218] on span "Giao hàng" at bounding box center [262, 217] width 17 height 6
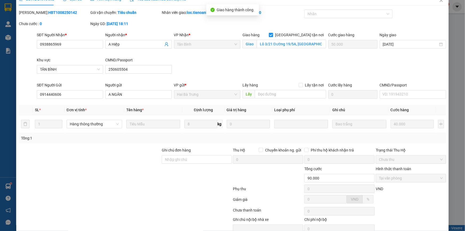
scroll to position [0, 0]
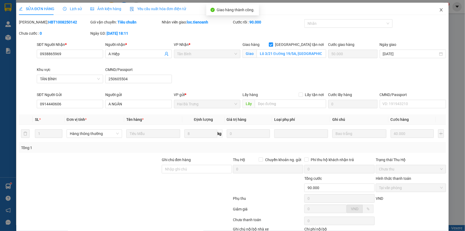
click at [439, 9] on icon "close" at bounding box center [441, 10] width 4 height 4
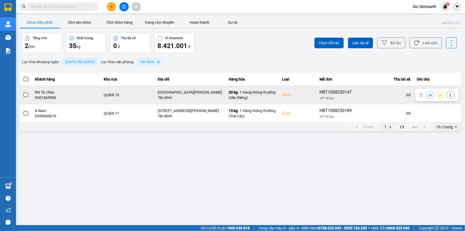
click at [451, 95] on icon at bounding box center [451, 95] width 4 height 4
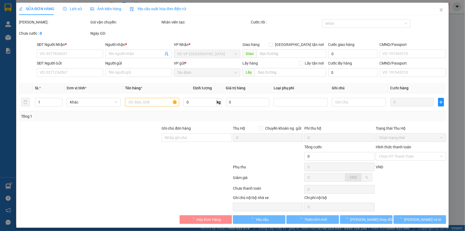
type input "0901065856"
type input "NX Tô Châu"
checkbox input "true"
type input "[GEOGRAPHIC_DATA][PERSON_NAME]"
type input "0966318988"
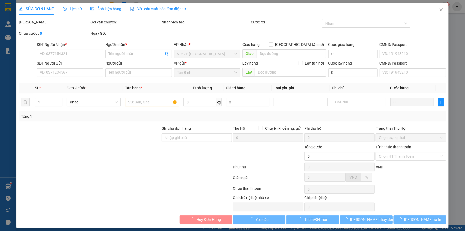
type input "C Thu"
type input "110.000"
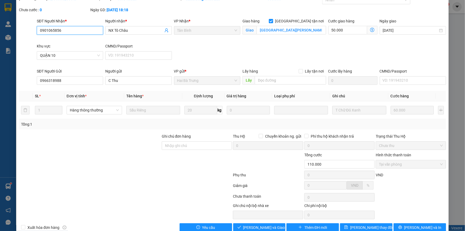
scroll to position [34, 0]
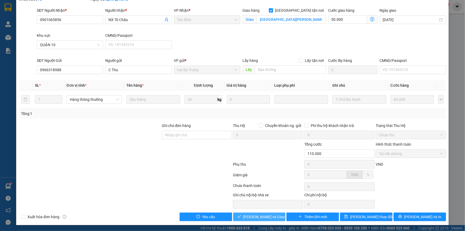
drag, startPoint x: 272, startPoint y: 215, endPoint x: 286, endPoint y: 207, distance: 16.2
click at [275, 215] on button "[PERSON_NAME] và Giao hàng" at bounding box center [259, 216] width 52 height 9
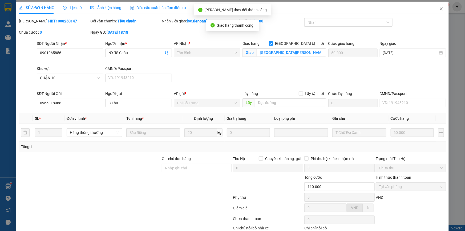
scroll to position [0, 0]
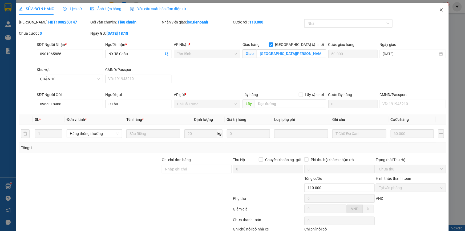
click at [439, 10] on icon "close" at bounding box center [441, 10] width 4 height 4
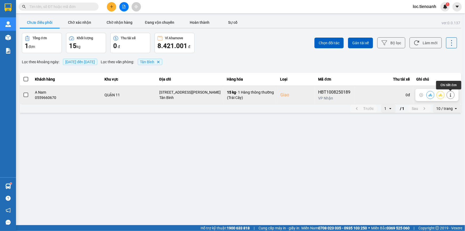
click at [454, 95] on button at bounding box center [450, 94] width 7 height 9
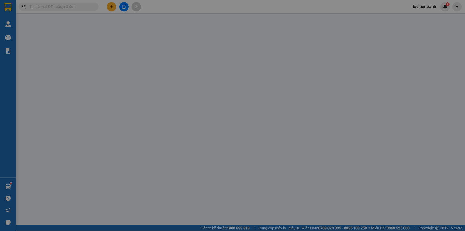
type input "0559660670"
type input "A Nam"
checkbox input "true"
type input "[STREET_ADDRESS][PERSON_NAME]"
type input "0328454317"
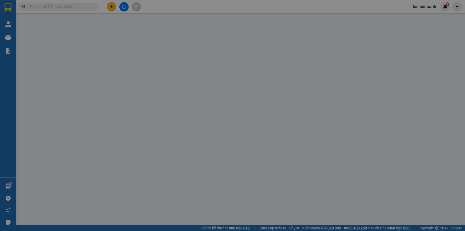
type input "80.000"
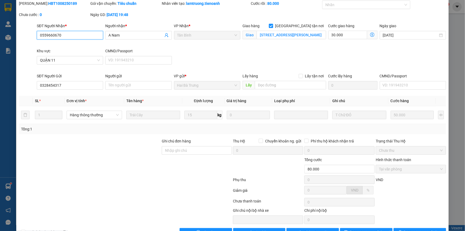
scroll to position [34, 0]
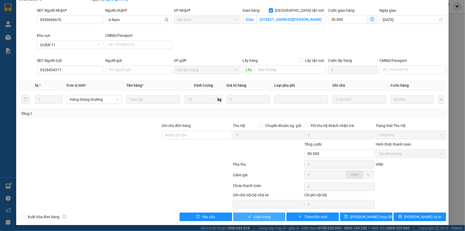
drag, startPoint x: 266, startPoint y: 214, endPoint x: 273, endPoint y: 212, distance: 7.4
click at [267, 214] on span "Giao hàng" at bounding box center [262, 217] width 17 height 6
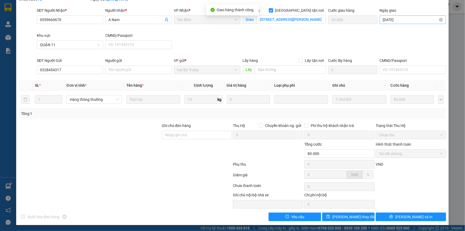
scroll to position [0, 0]
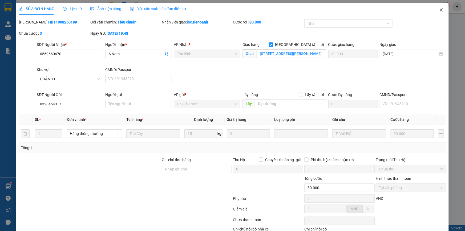
click at [438, 11] on span "Close" at bounding box center [441, 10] width 15 height 15
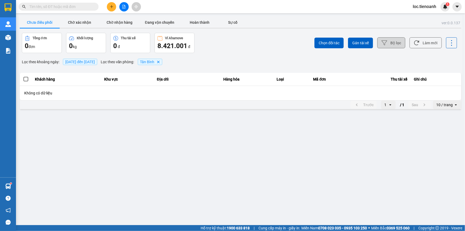
click at [400, 44] on button "Bộ lọc" at bounding box center [391, 42] width 28 height 11
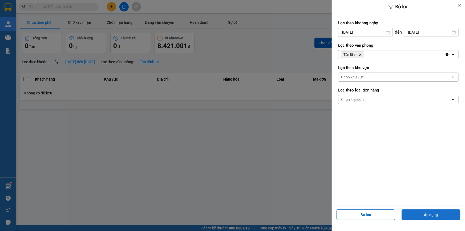
click at [437, 217] on button "Áp dụng" at bounding box center [430, 214] width 59 height 11
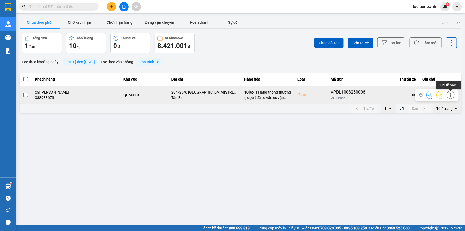
click at [450, 94] on icon at bounding box center [450, 95] width 1 height 4
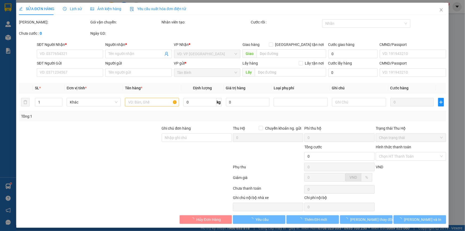
type input "0889386731"
type input "chị [PERSON_NAME]"
checkbox input "true"
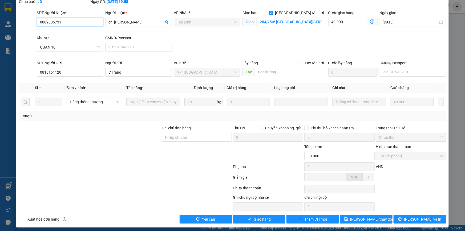
scroll to position [34, 0]
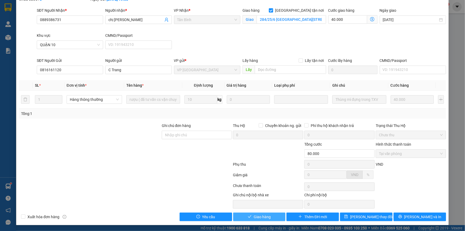
click at [260, 216] on span "Giao hàng" at bounding box center [262, 217] width 17 height 6
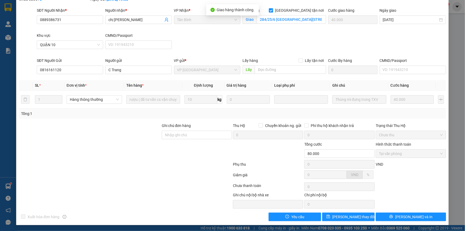
scroll to position [0, 0]
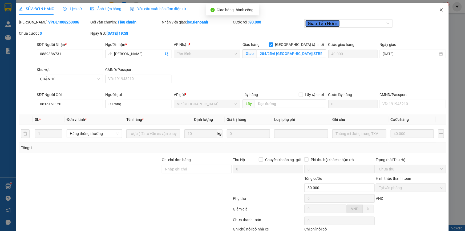
click at [439, 11] on icon "close" at bounding box center [441, 10] width 4 height 4
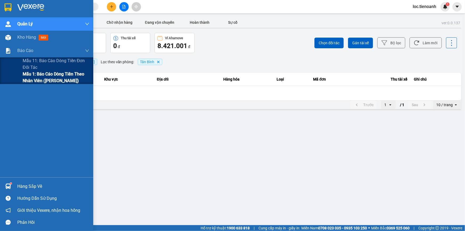
click at [38, 78] on span "Mẫu 1: Báo cáo dòng tiền theo nhân viên ([PERSON_NAME])" at bounding box center [56, 77] width 67 height 13
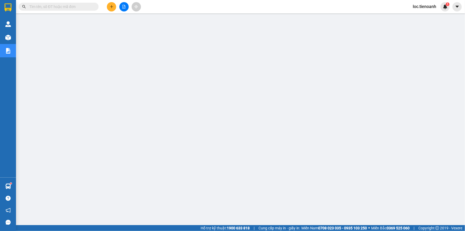
click at [420, 5] on span "loc.tienoanh" at bounding box center [424, 6] width 32 height 7
click at [428, 18] on span "Đăng xuất" at bounding box center [428, 17] width 22 height 6
